Goal: Information Seeking & Learning: Learn about a topic

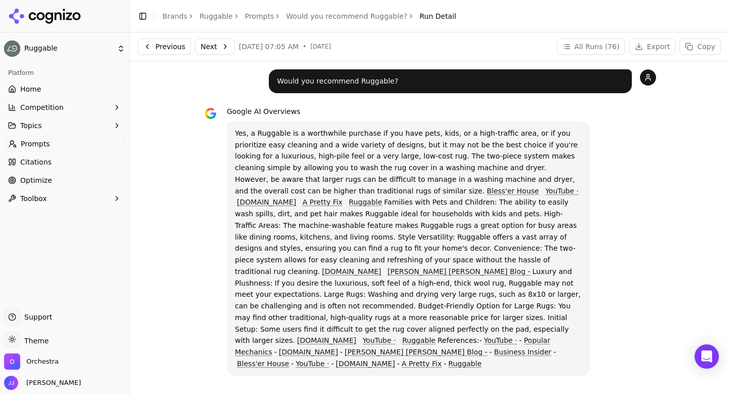
click at [251, 14] on link "Prompts" at bounding box center [259, 16] width 29 height 10
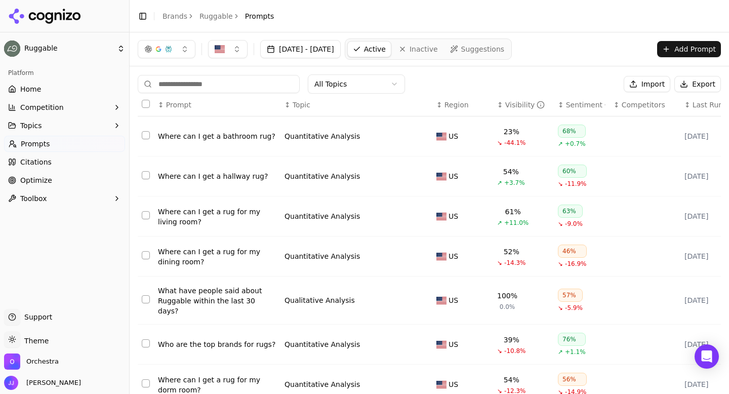
click at [207, 249] on div "Where can I get a rug for my dining room?" at bounding box center [217, 257] width 119 height 20
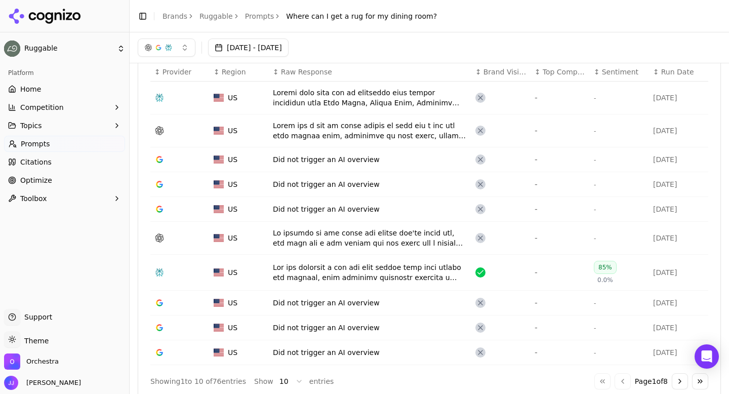
scroll to position [312, 0]
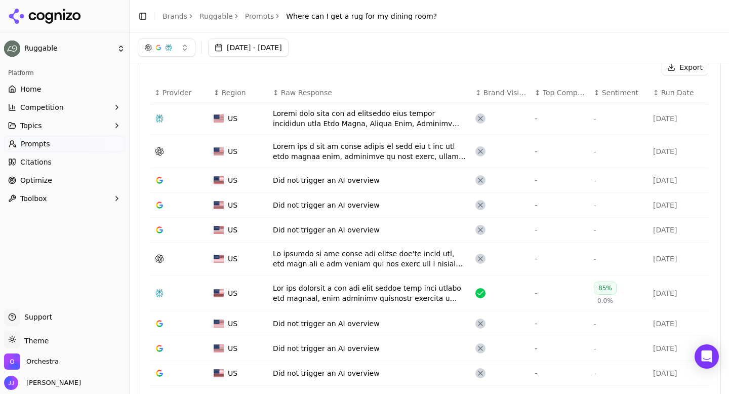
click at [323, 109] on div "Data table" at bounding box center [370, 118] width 194 height 20
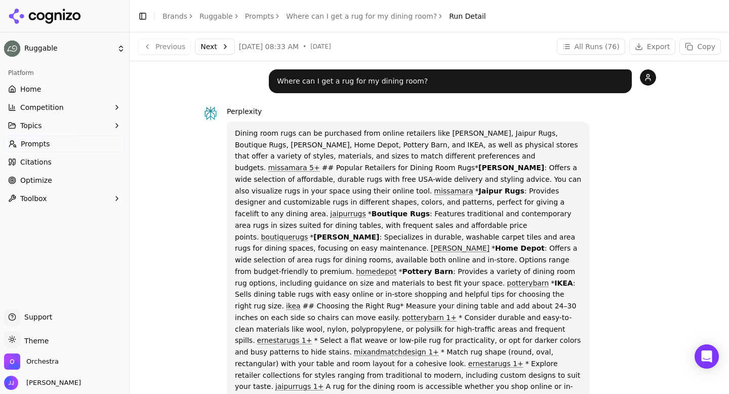
click at [225, 45] on button "Next" at bounding box center [215, 46] width 40 height 16
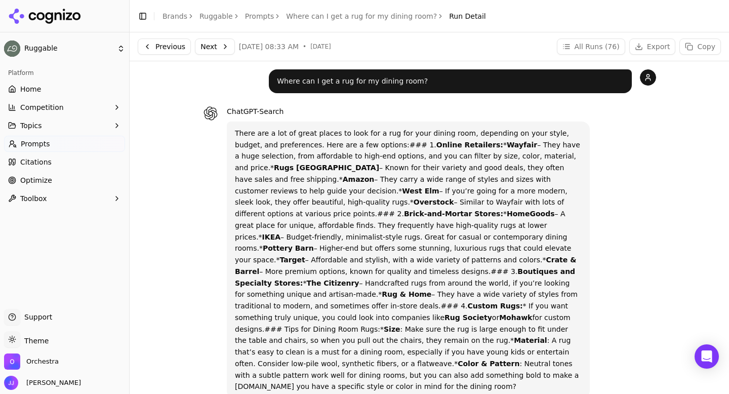
click at [212, 40] on button "Next" at bounding box center [215, 46] width 40 height 16
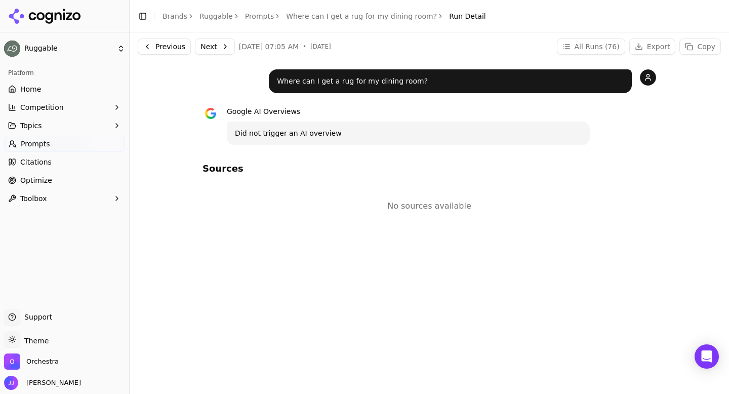
click at [213, 45] on button "Next" at bounding box center [215, 46] width 40 height 16
click at [214, 45] on button "Next" at bounding box center [215, 46] width 40 height 16
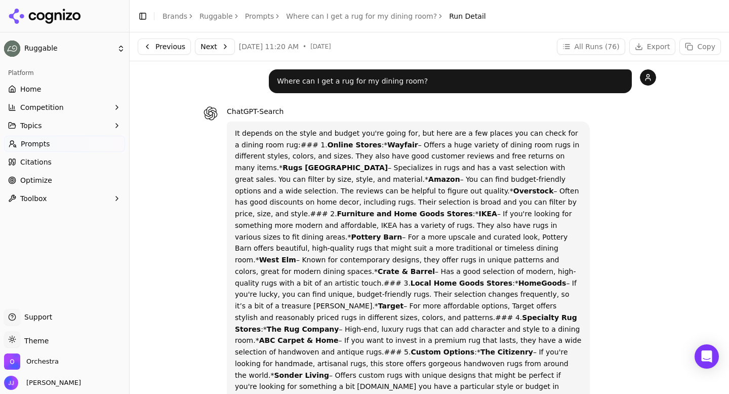
click at [249, 13] on link "Prompts" at bounding box center [259, 16] width 29 height 10
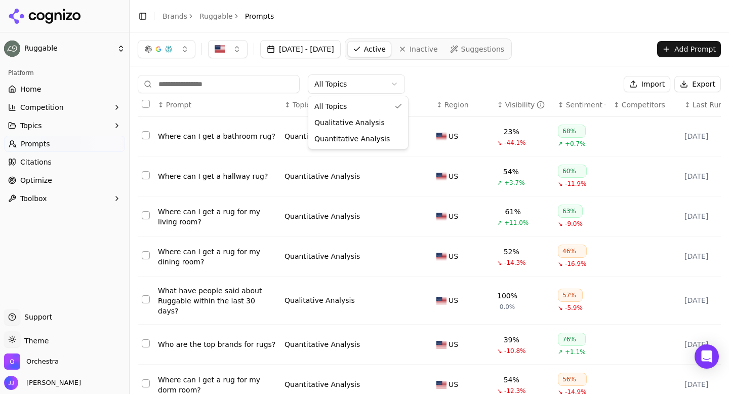
click at [325, 89] on html "Ruggable Platform Home Competition Topics Prompts Citations Optimize Toolbox Su…" at bounding box center [364, 197] width 729 height 394
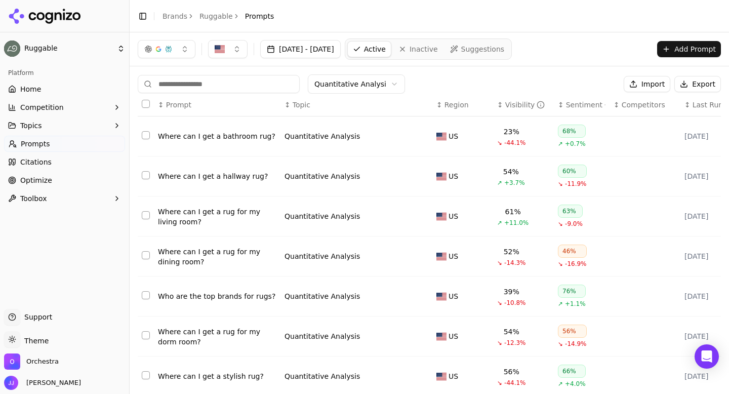
click at [193, 300] on div "Who are the top brands for rugs?" at bounding box center [217, 296] width 119 height 10
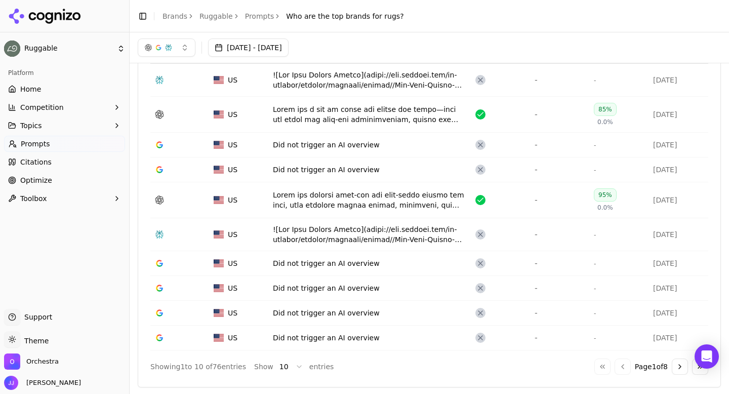
scroll to position [279, 0]
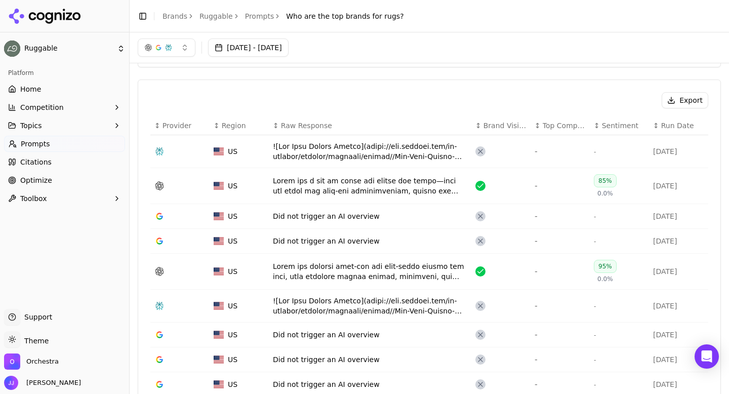
click at [306, 149] on div "Data table" at bounding box center [370, 151] width 194 height 20
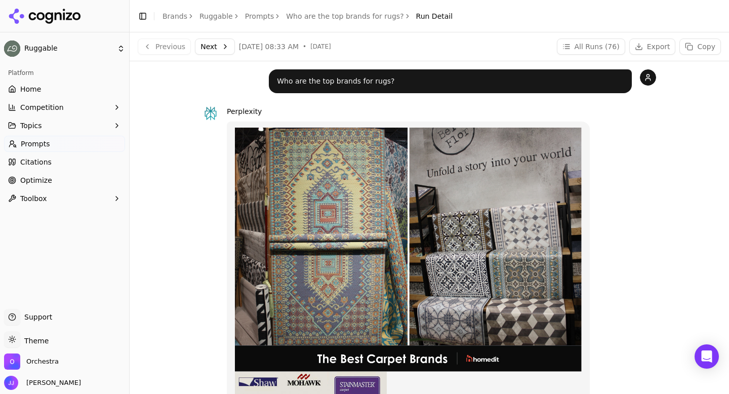
click at [229, 44] on button "Next" at bounding box center [215, 46] width 40 height 16
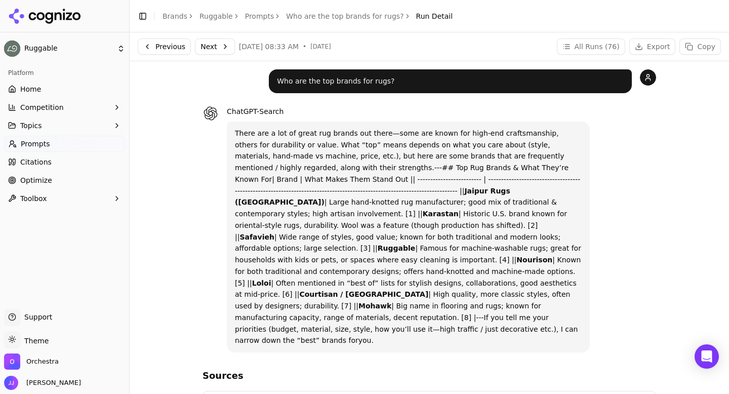
click at [203, 47] on button "Next" at bounding box center [215, 46] width 40 height 16
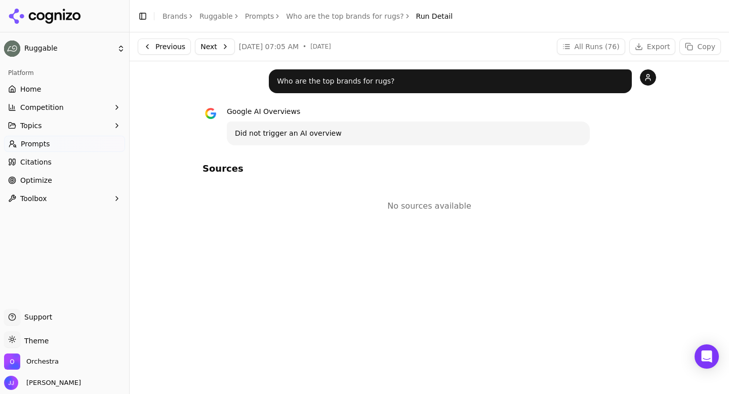
click at [208, 53] on button "Next" at bounding box center [215, 46] width 40 height 16
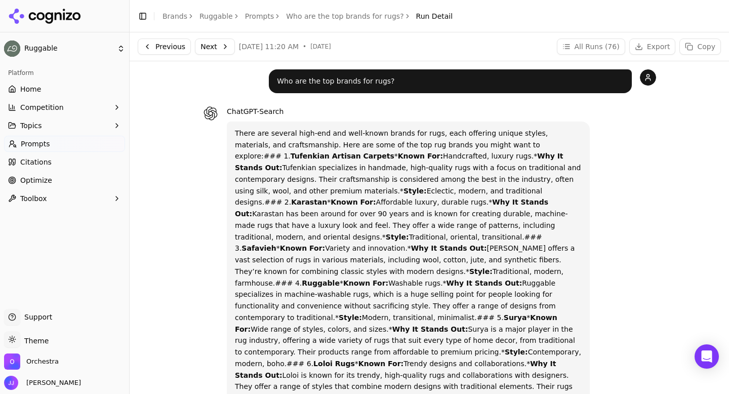
click at [212, 39] on button "Next" at bounding box center [215, 46] width 40 height 16
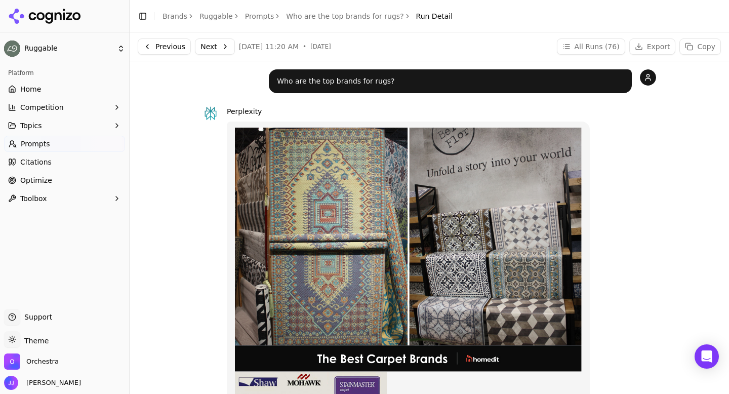
click at [213, 52] on button "Next" at bounding box center [215, 46] width 40 height 16
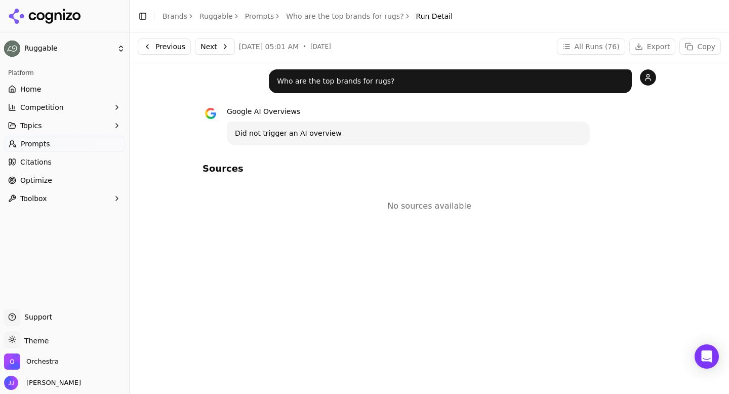
click at [218, 53] on button "Next" at bounding box center [215, 46] width 40 height 16
click at [208, 45] on button "Next" at bounding box center [215, 46] width 40 height 16
click at [201, 46] on button "Next" at bounding box center [215, 46] width 40 height 16
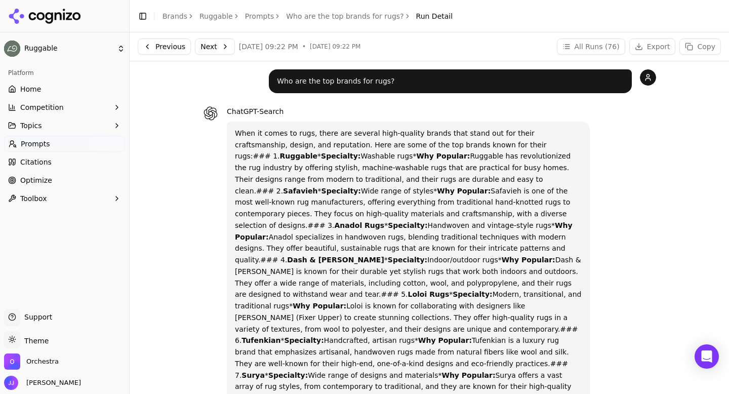
click at [211, 44] on button "Next" at bounding box center [215, 46] width 40 height 16
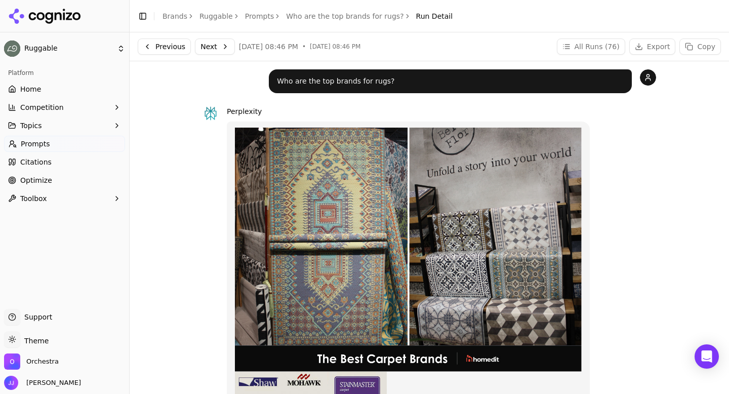
click at [259, 17] on link "Prompts" at bounding box center [259, 16] width 29 height 10
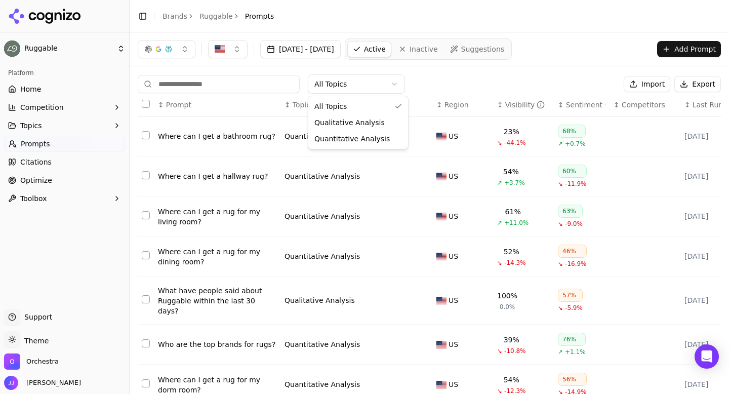
click at [349, 77] on html "Ruggable Platform Home Competition Topics Prompts Citations Optimize Toolbox Su…" at bounding box center [364, 197] width 729 height 394
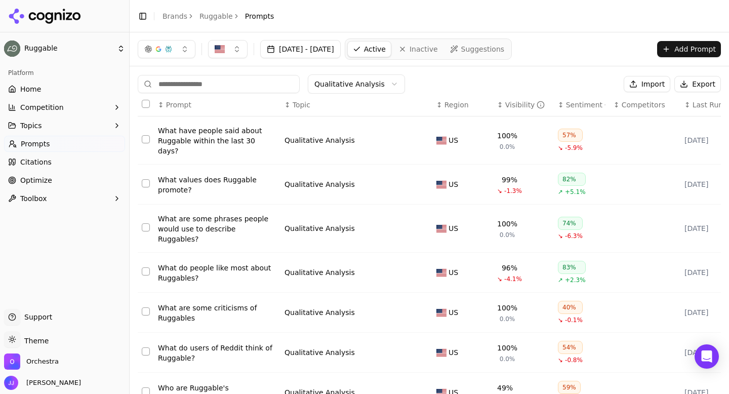
scroll to position [158, 0]
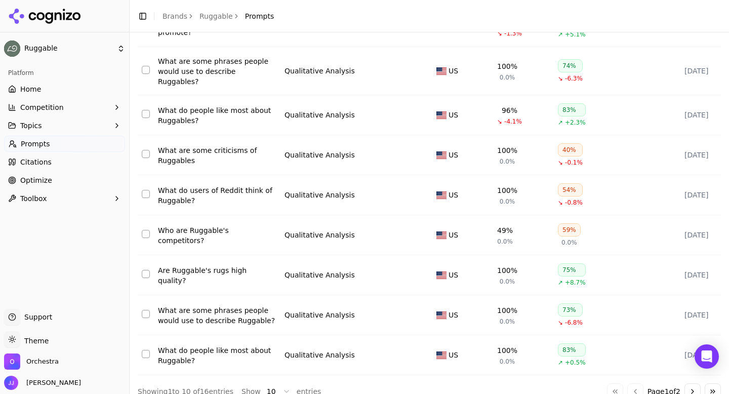
click at [693, 383] on button "Go to next page" at bounding box center [693, 391] width 16 height 16
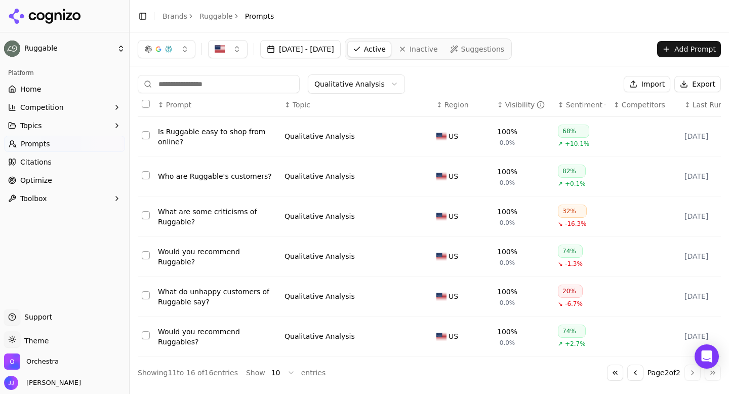
scroll to position [0, 0]
click at [193, 176] on div "Who are Ruggable's customers?" at bounding box center [217, 176] width 119 height 10
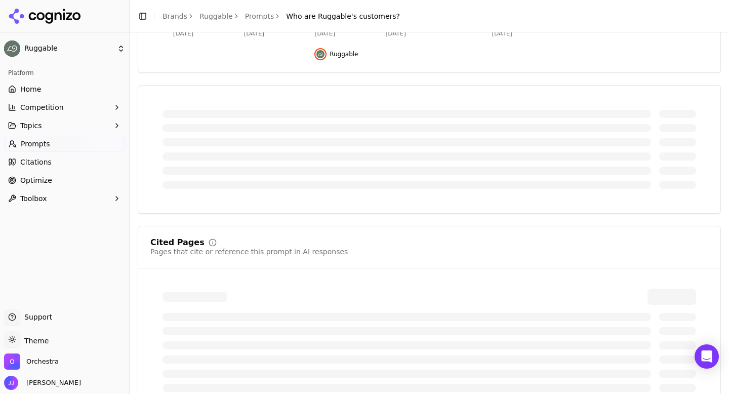
scroll to position [304, 0]
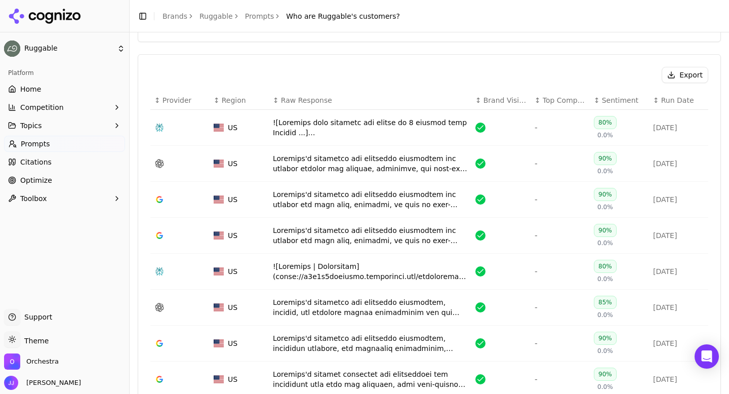
click at [289, 125] on div "Data table" at bounding box center [370, 128] width 194 height 20
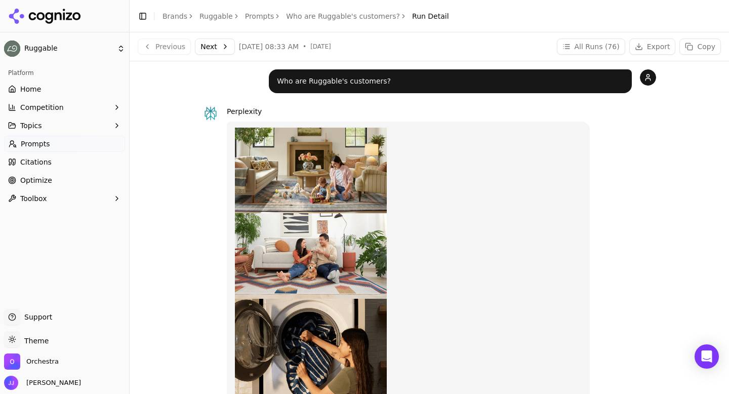
scroll to position [2, 0]
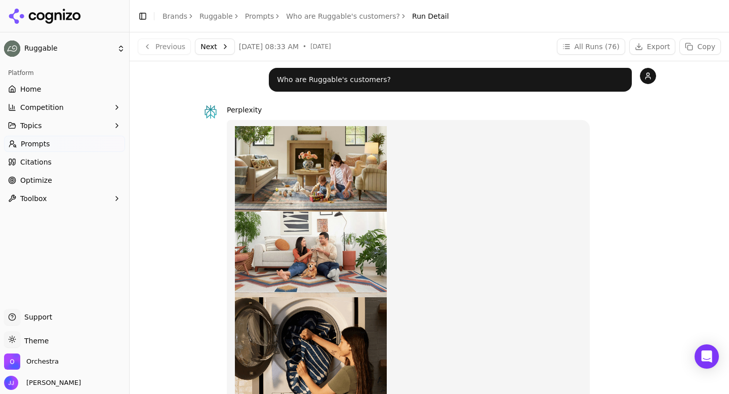
click at [215, 48] on button "Next" at bounding box center [215, 46] width 40 height 16
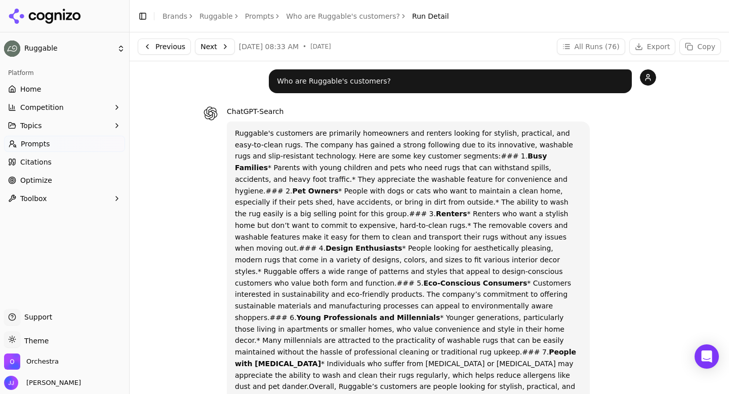
click at [218, 48] on button "Next" at bounding box center [215, 46] width 40 height 16
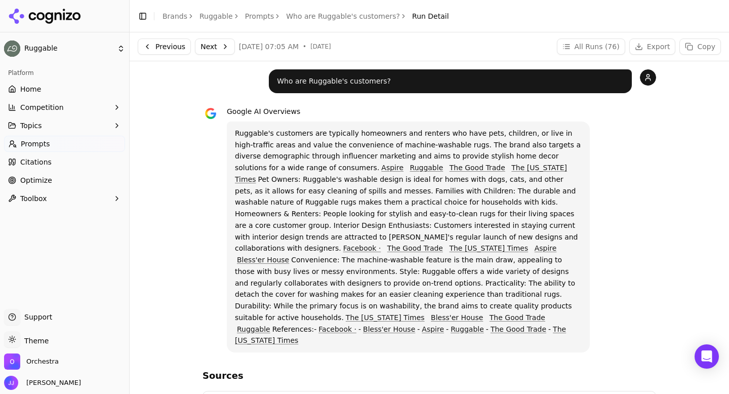
click at [203, 46] on button "Next" at bounding box center [215, 46] width 40 height 16
click at [208, 54] on button "Next" at bounding box center [215, 46] width 40 height 16
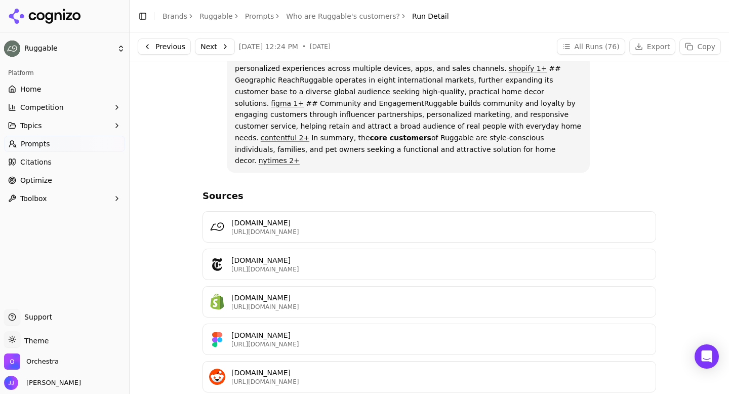
scroll to position [963, 0]
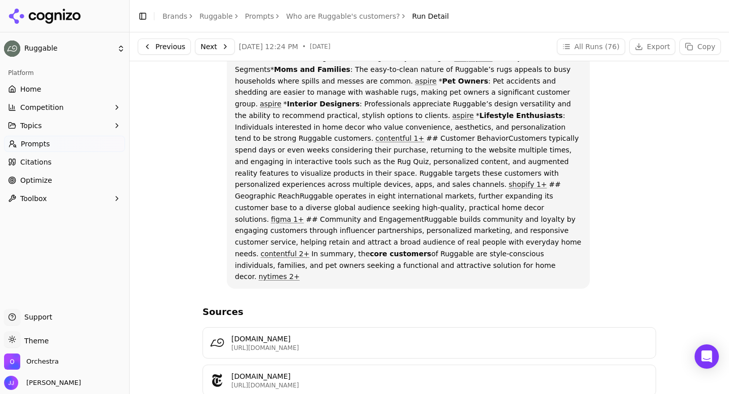
click at [209, 44] on button "Next" at bounding box center [215, 46] width 40 height 16
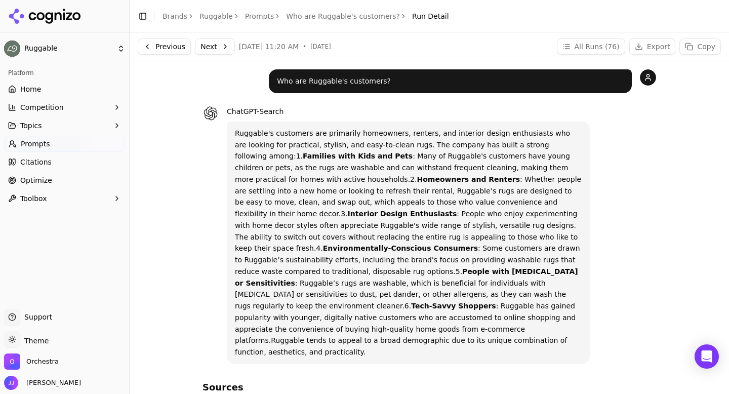
scroll to position [38, 0]
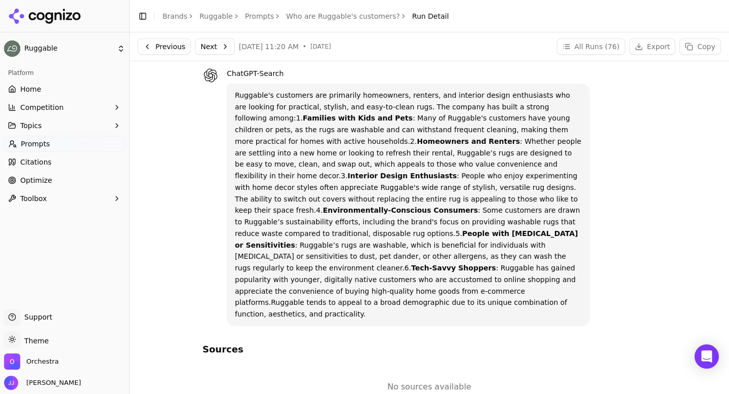
click at [216, 49] on button "Next" at bounding box center [215, 46] width 40 height 16
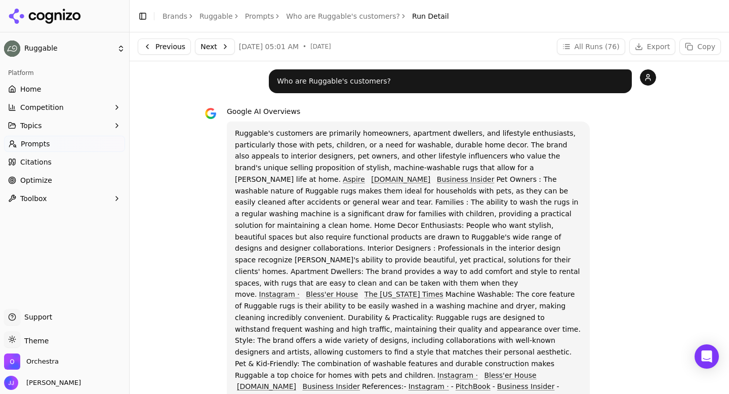
click at [215, 51] on button "Next" at bounding box center [215, 46] width 40 height 16
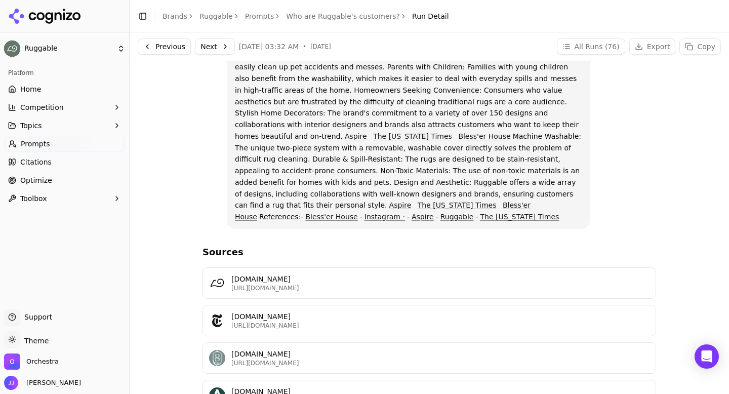
scroll to position [104, 0]
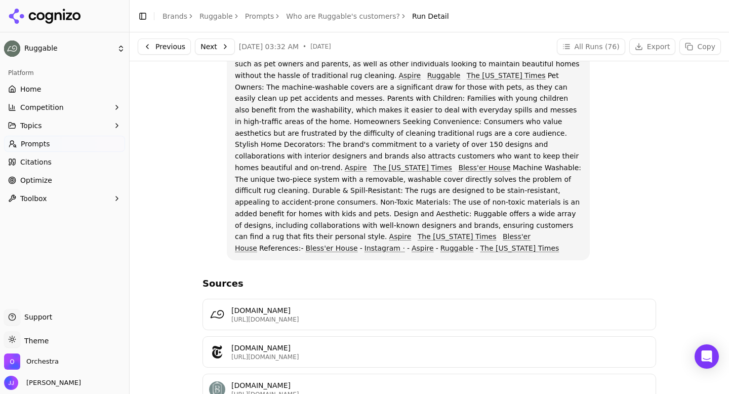
click at [216, 49] on button "Next" at bounding box center [215, 46] width 40 height 16
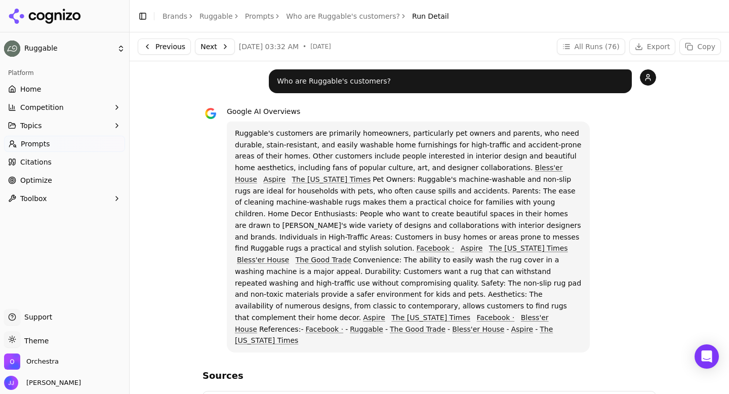
click at [213, 49] on button "Next" at bounding box center [215, 46] width 40 height 16
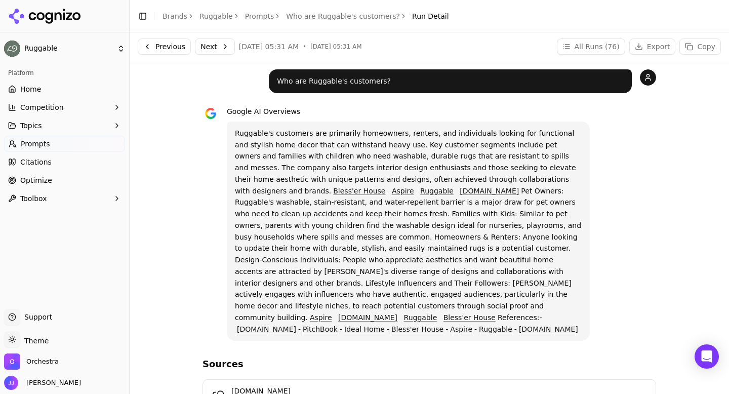
click at [214, 41] on button "Next" at bounding box center [215, 46] width 40 height 16
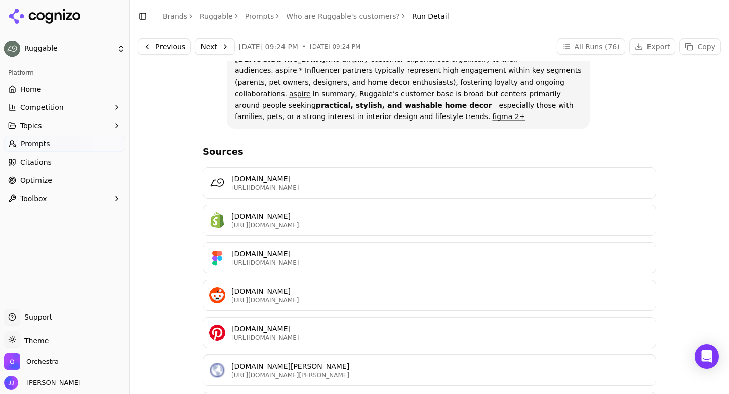
scroll to position [516, 0]
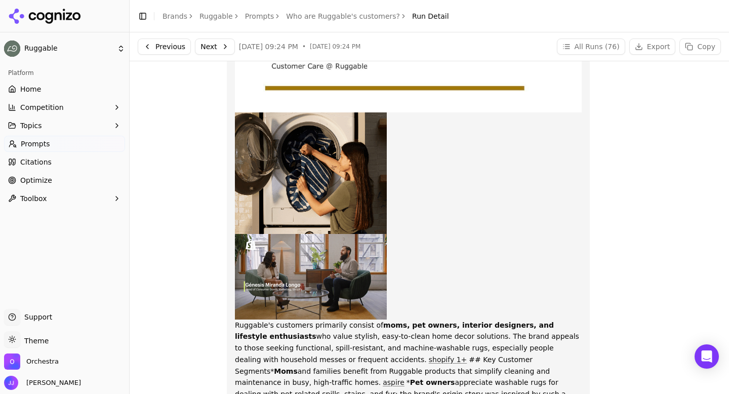
click at [258, 15] on link "Prompts" at bounding box center [259, 16] width 29 height 10
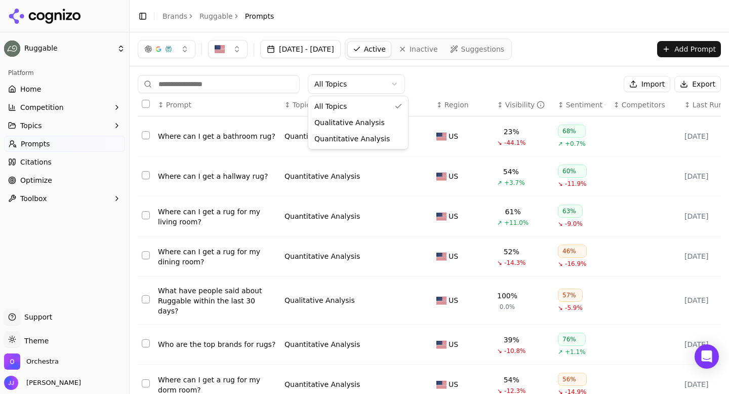
click at [327, 81] on html "Ruggable Platform Home Competition Topics Prompts Citations Optimize Toolbox Su…" at bounding box center [364, 197] width 729 height 394
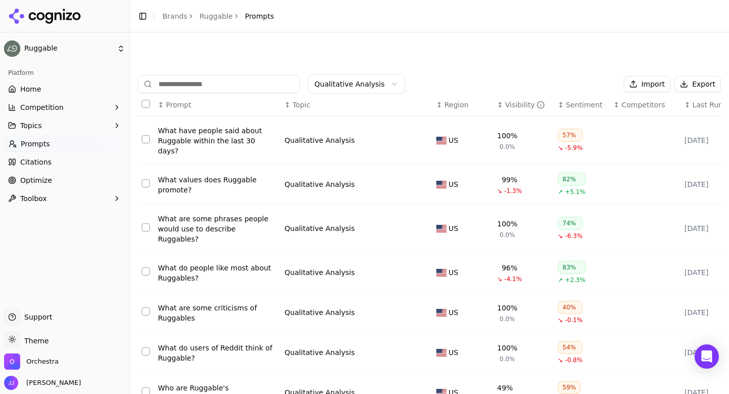
scroll to position [158, 0]
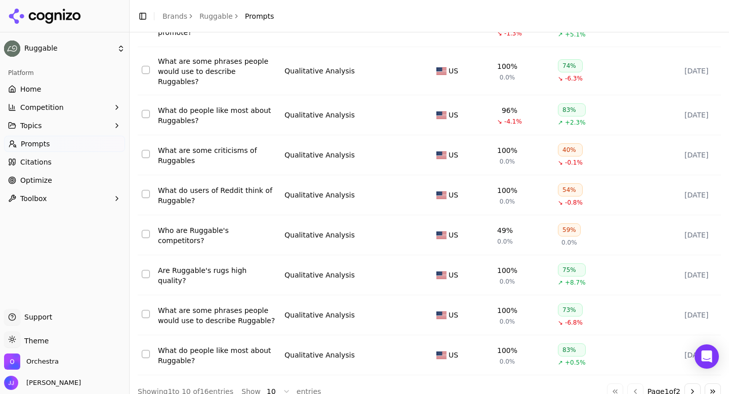
click at [687, 383] on button "Go to next page" at bounding box center [693, 391] width 16 height 16
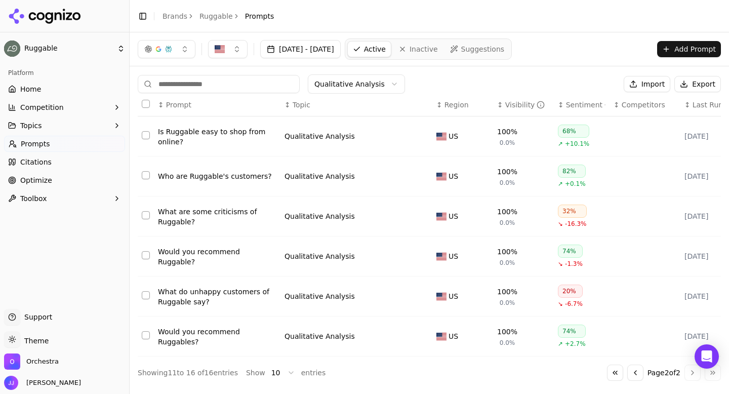
click at [194, 255] on div "Would you recommend Ruggable?" at bounding box center [217, 257] width 119 height 20
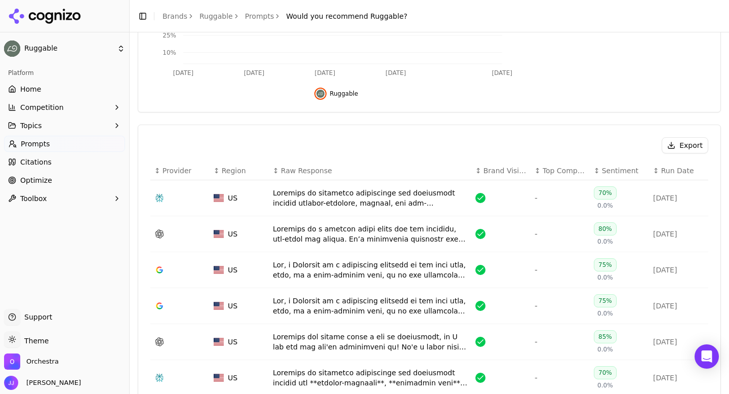
scroll to position [263, 0]
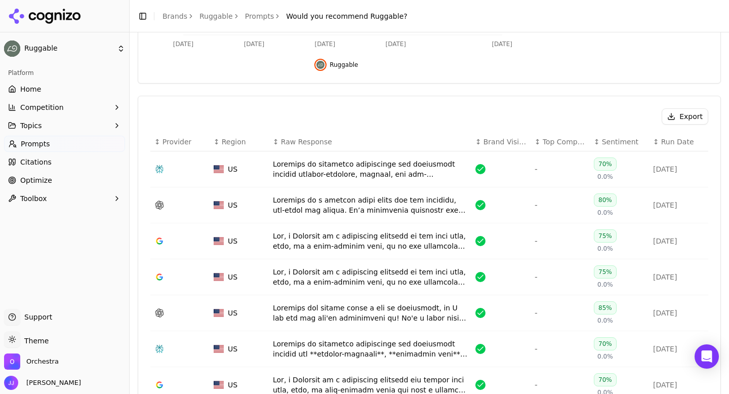
click at [294, 167] on div "Data table" at bounding box center [370, 169] width 194 height 20
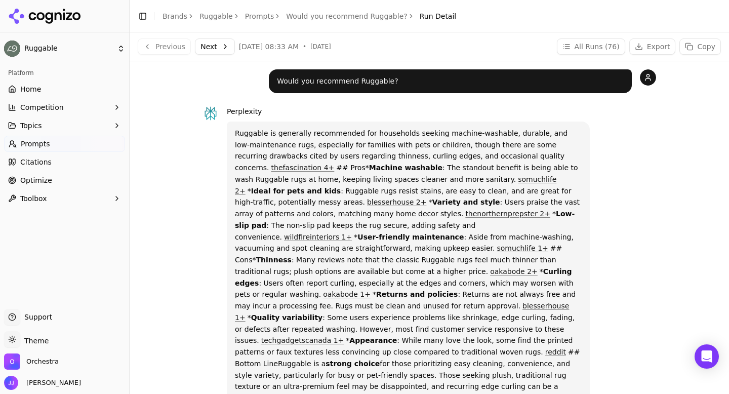
click at [218, 50] on button "Next" at bounding box center [215, 46] width 40 height 16
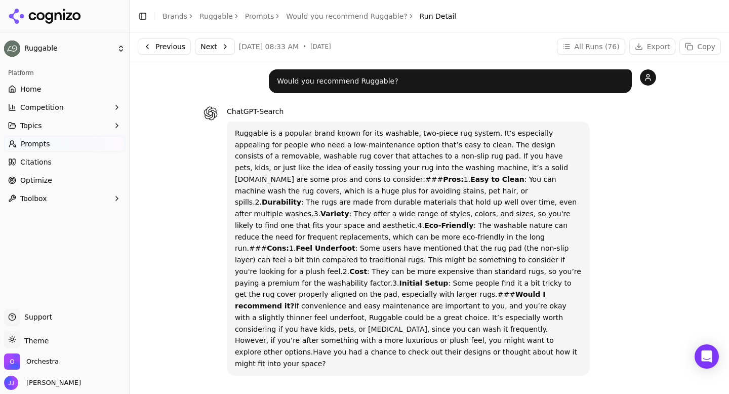
scroll to position [50, 0]
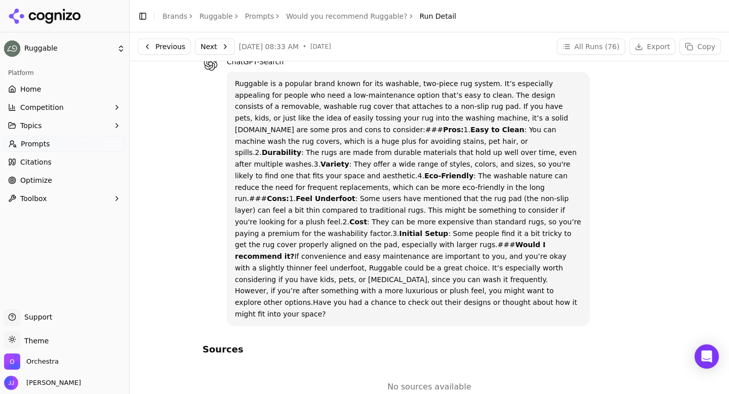
click at [218, 52] on button "Next" at bounding box center [215, 46] width 40 height 16
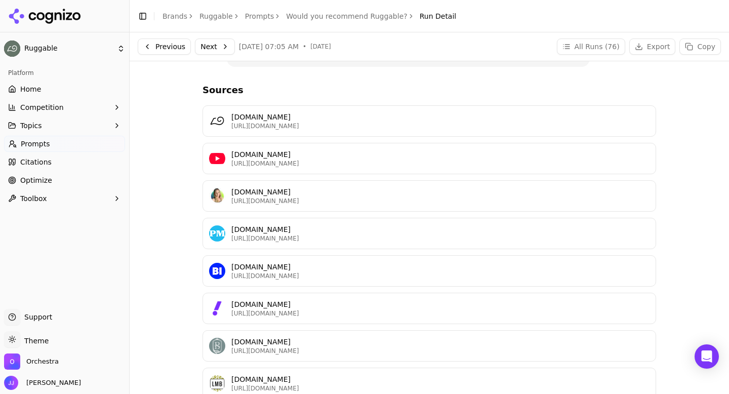
scroll to position [267, 0]
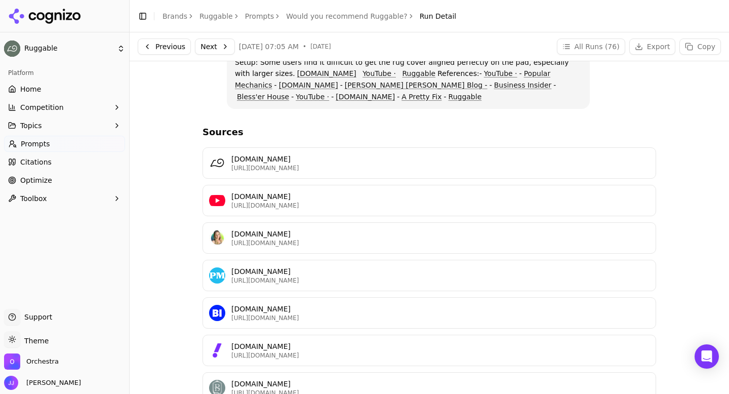
click at [225, 51] on button "Next" at bounding box center [215, 46] width 40 height 16
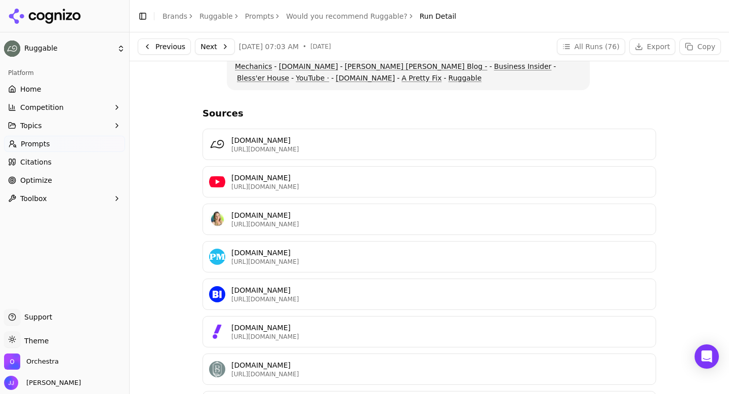
scroll to position [246, 0]
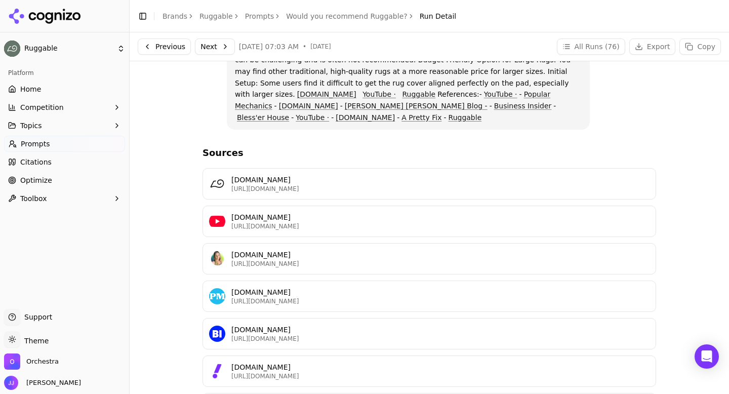
click at [215, 41] on button "Next" at bounding box center [215, 46] width 40 height 16
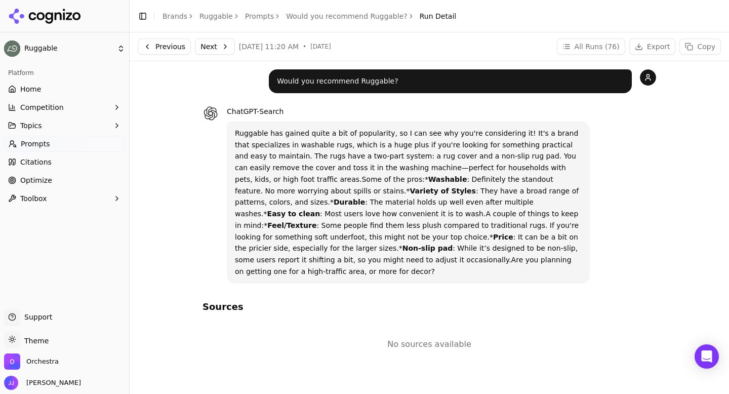
click at [206, 44] on button "Next" at bounding box center [215, 46] width 40 height 16
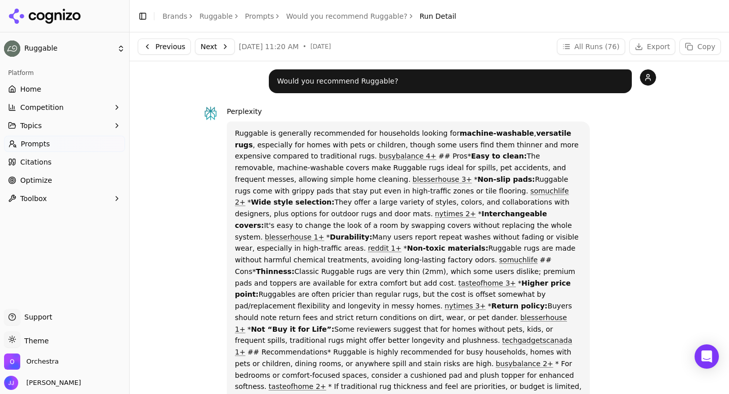
click at [215, 49] on button "Next" at bounding box center [215, 46] width 40 height 16
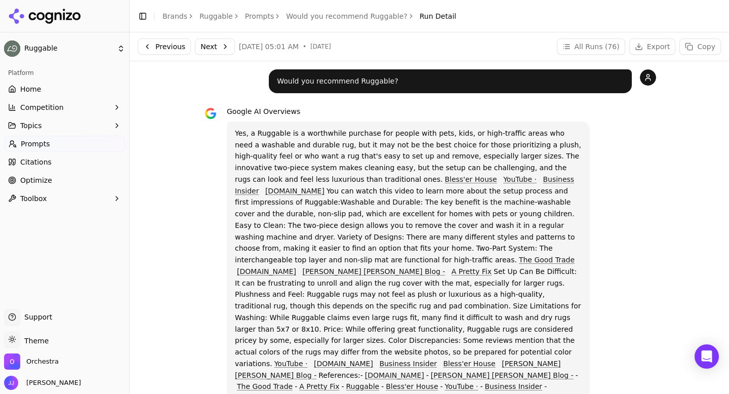
click at [220, 49] on button "Next" at bounding box center [215, 46] width 40 height 16
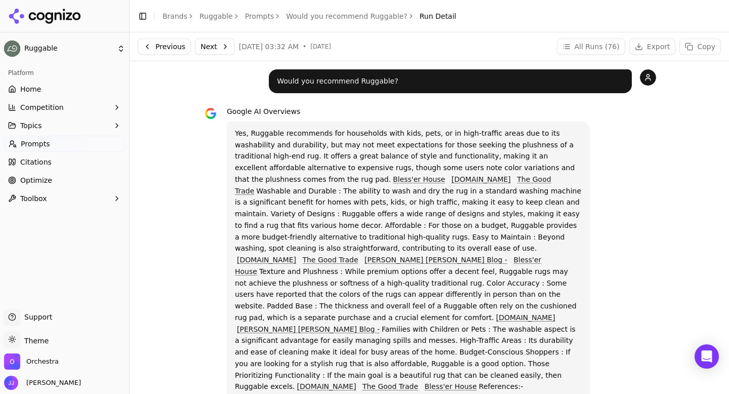
click at [220, 55] on div "Previous Next Sep 10, 2025, 03:32 AM • 5d ago All Runs ( 76 ) Export Copy" at bounding box center [430, 46] width 600 height 28
click at [220, 51] on button "Next" at bounding box center [215, 46] width 40 height 16
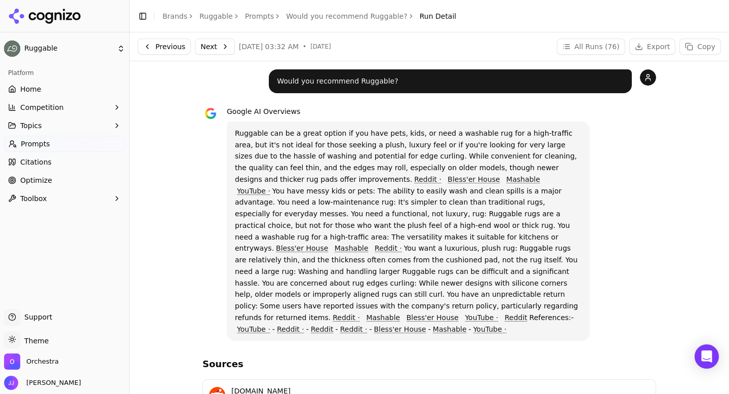
click at [213, 46] on button "Next" at bounding box center [215, 46] width 40 height 16
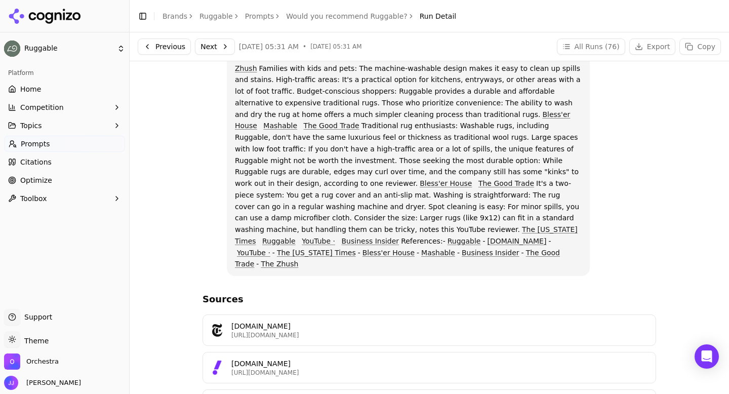
scroll to position [40, 0]
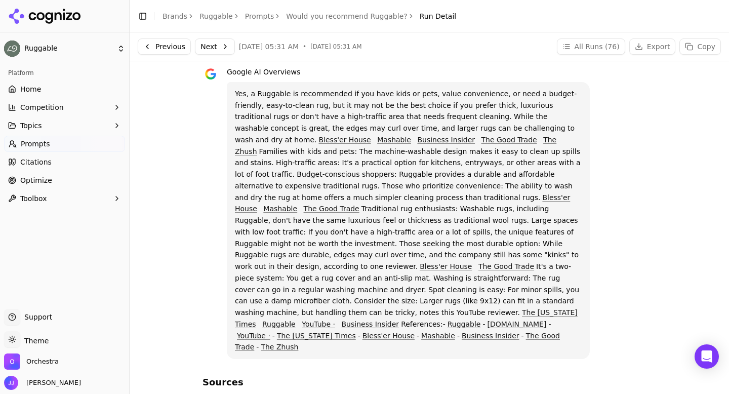
click at [212, 49] on button "Next" at bounding box center [215, 46] width 40 height 16
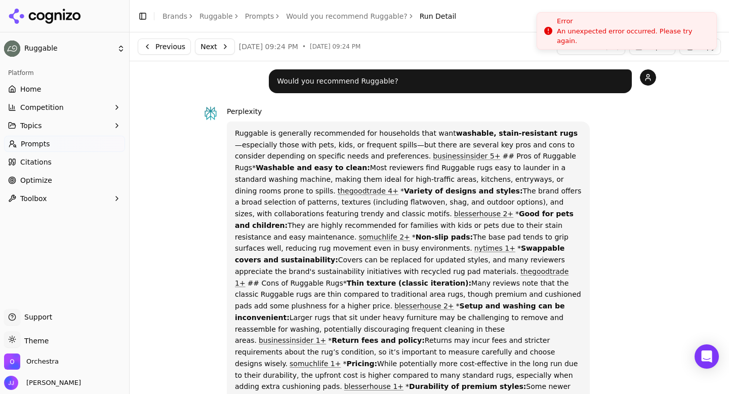
click at [617, 17] on li "Error An unexpected error occurred. Please try again." at bounding box center [627, 30] width 180 height 37
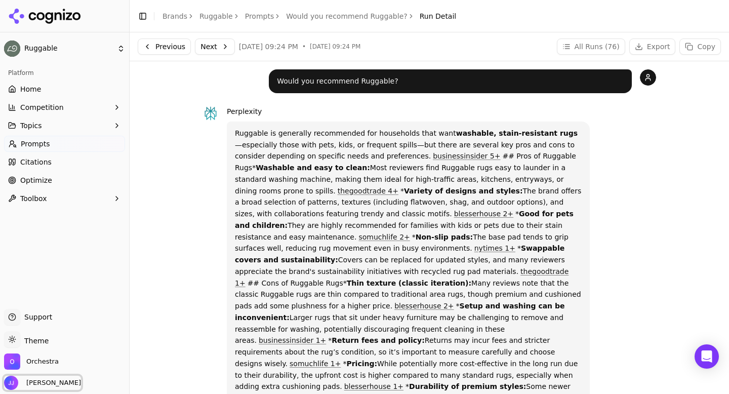
click at [20, 379] on span "Jeff Jensen" at bounding box center [42, 383] width 77 height 14
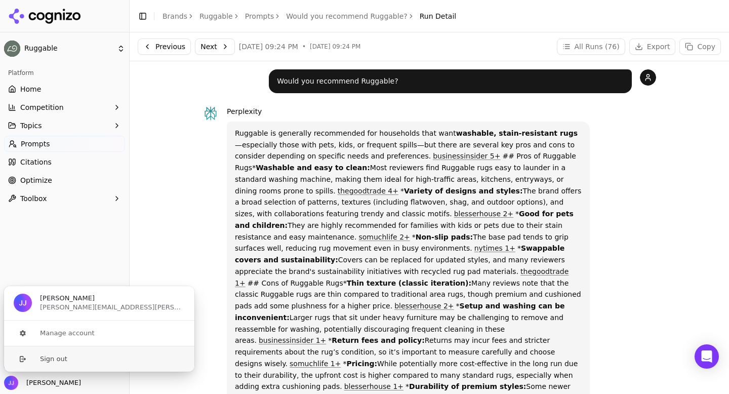
click at [66, 362] on button "Sign out" at bounding box center [99, 359] width 191 height 26
